Goal: Transaction & Acquisition: Purchase product/service

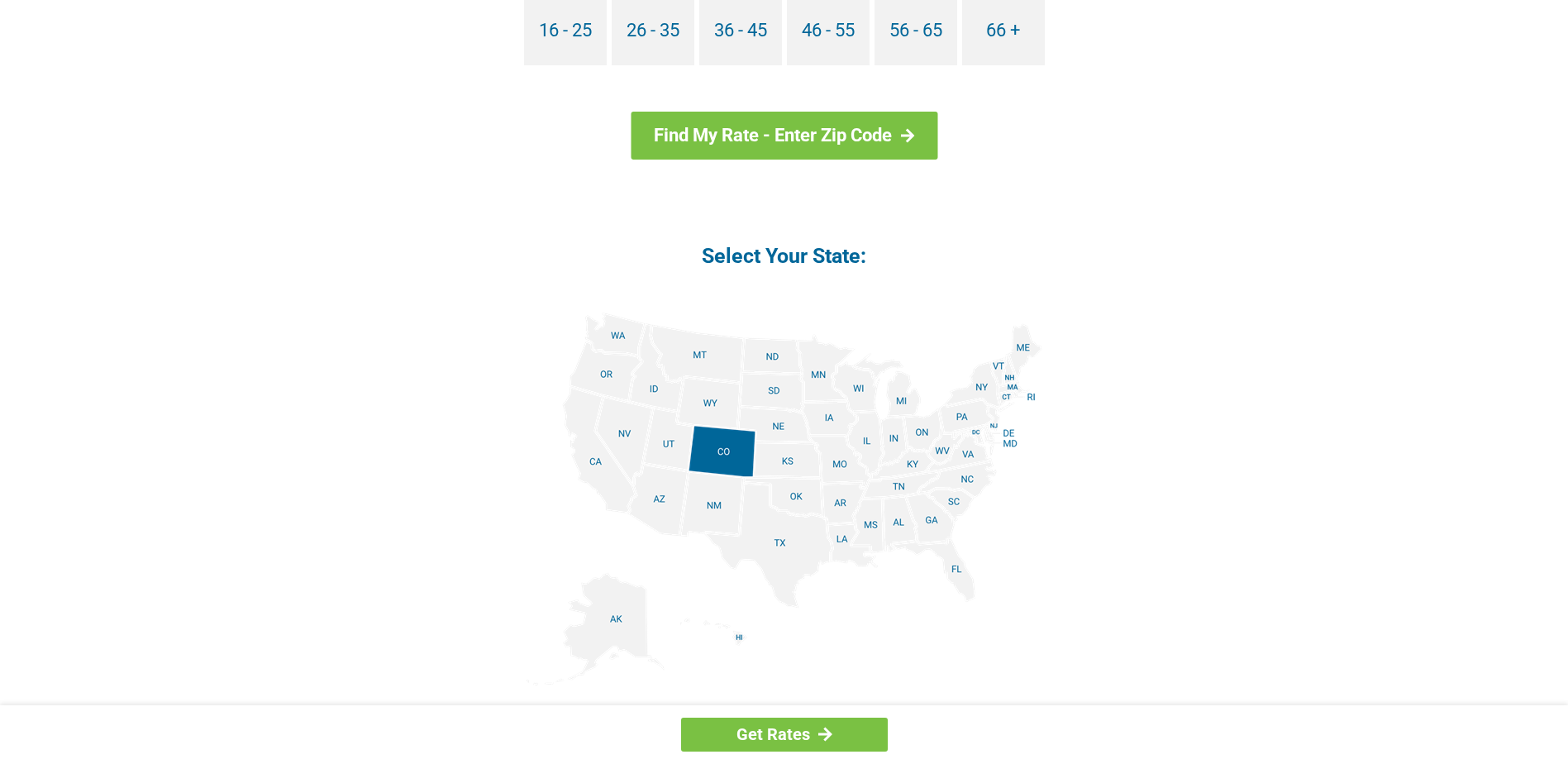
scroll to position [1763, 0]
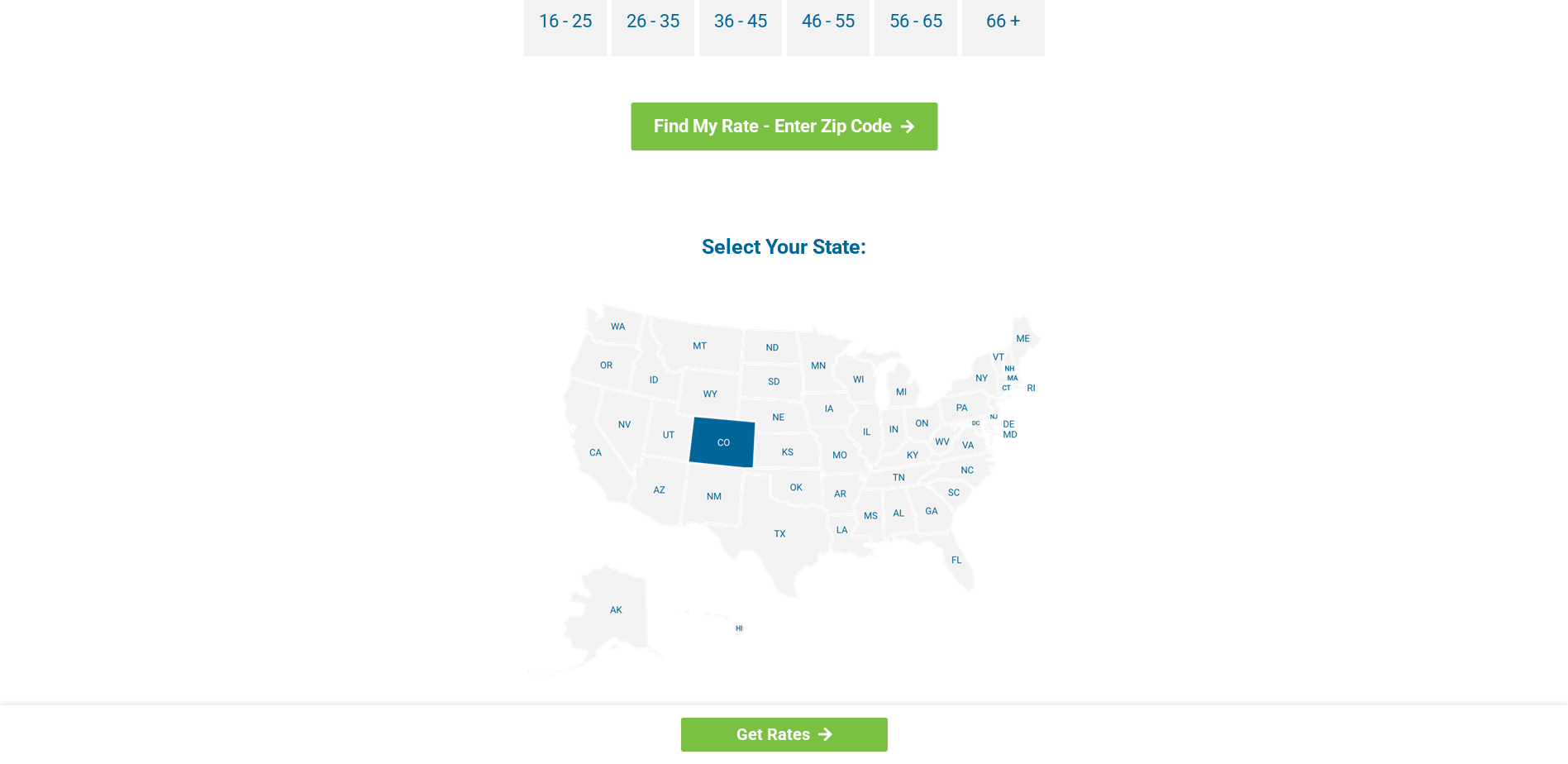
click at [897, 478] on img at bounding box center [784, 490] width 516 height 373
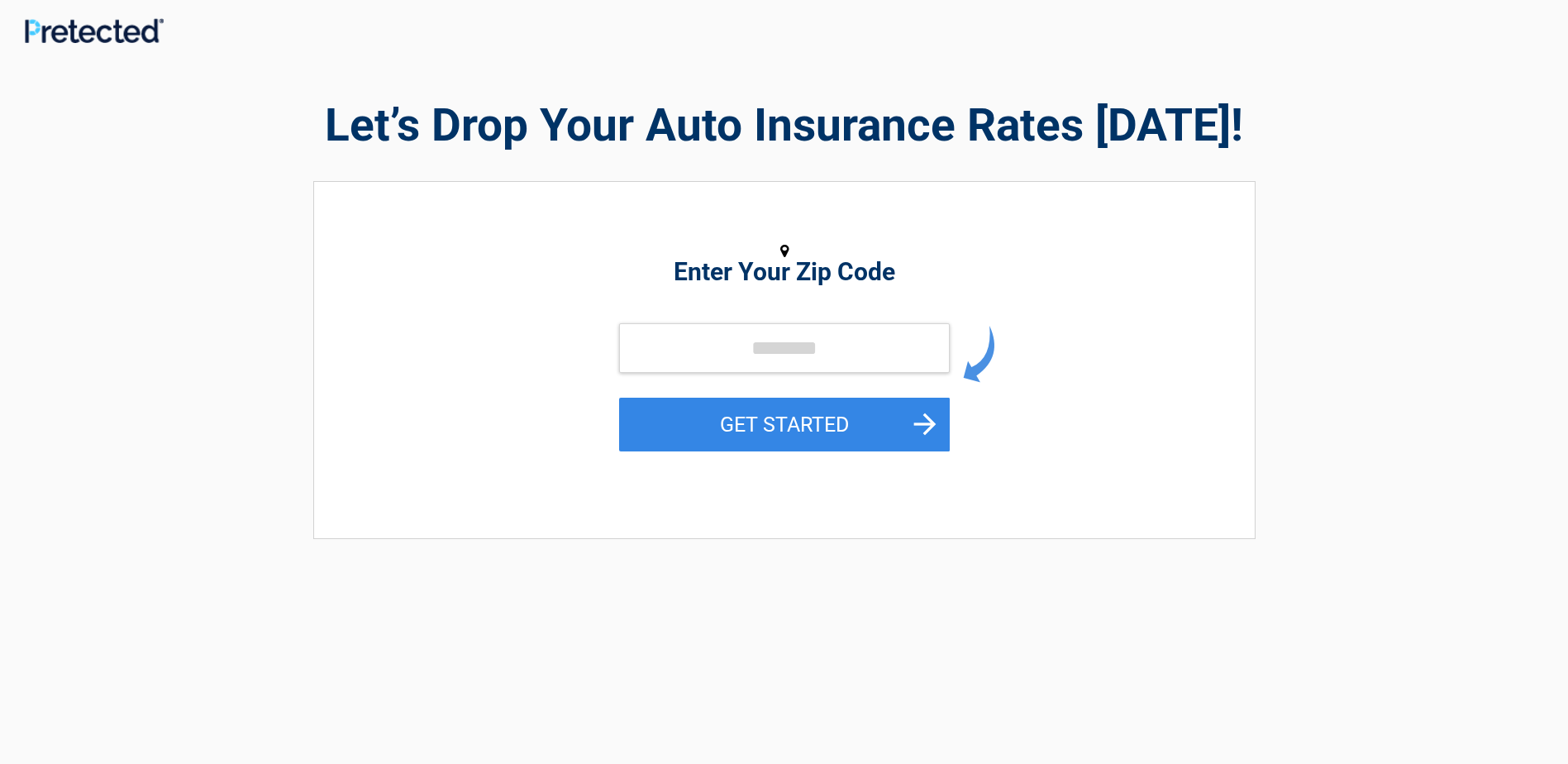
click at [897, 478] on form "GET STARTED" at bounding box center [784, 406] width 331 height 165
click at [740, 351] on input "tel" at bounding box center [784, 348] width 331 height 49
type input "*****"
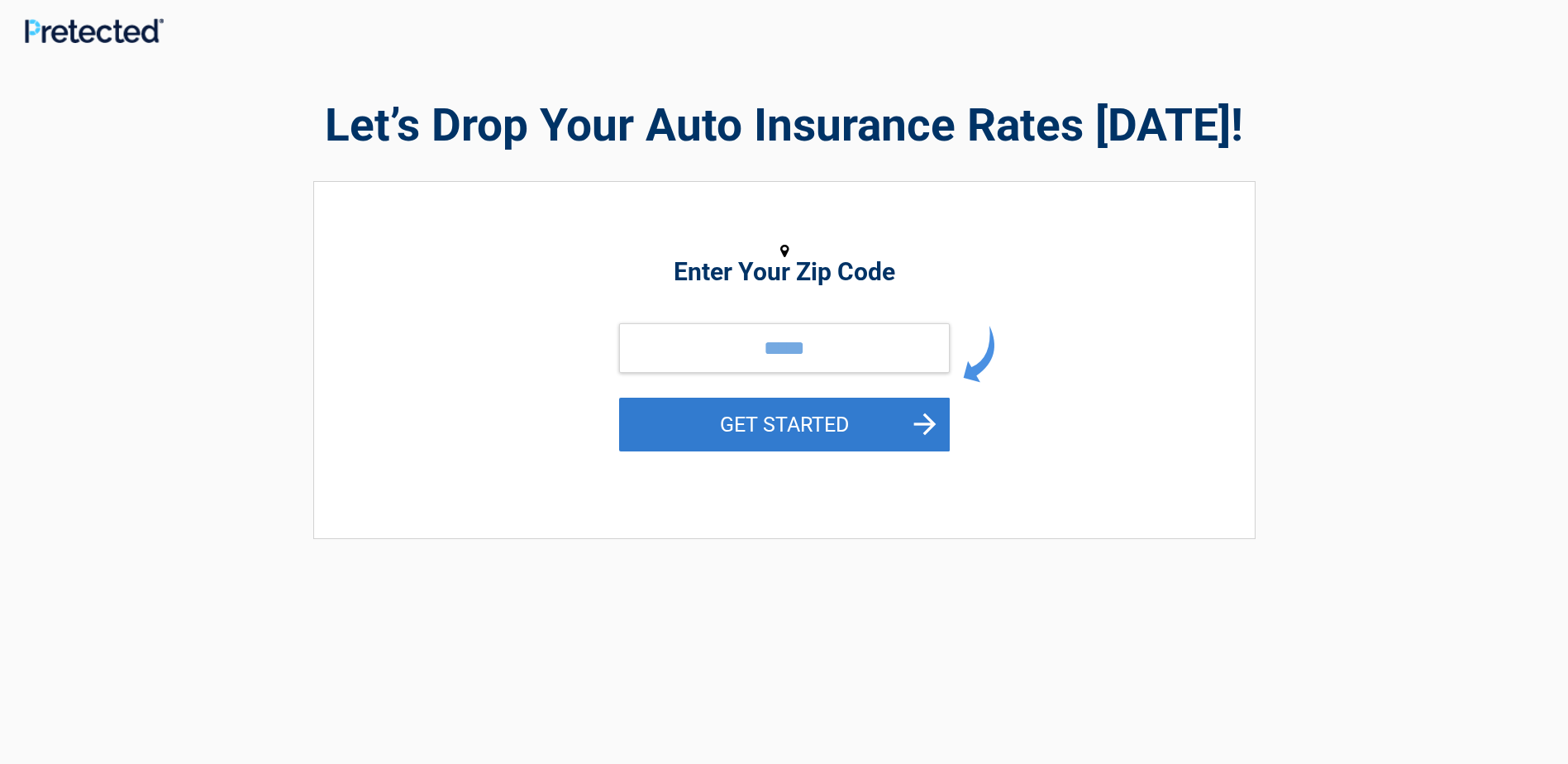
click at [806, 424] on button "GET STARTED" at bounding box center [784, 424] width 331 height 54
